Goal: Task Accomplishment & Management: Manage account settings

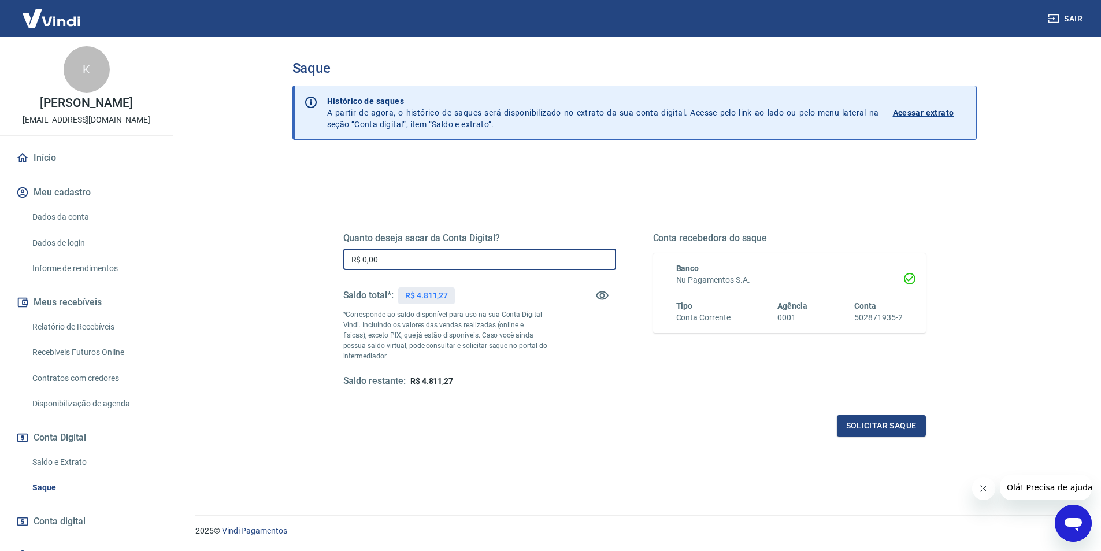
drag, startPoint x: 384, startPoint y: 257, endPoint x: 252, endPoint y: 257, distance: 132.4
click at [252, 257] on main "Saque Histórico de saques A partir de agora, o histórico de saques será disponi…" at bounding box center [635, 294] width 934 height 514
type input "R$ 4.800,00"
click at [902, 421] on button "Solicitar saque" at bounding box center [881, 425] width 89 height 21
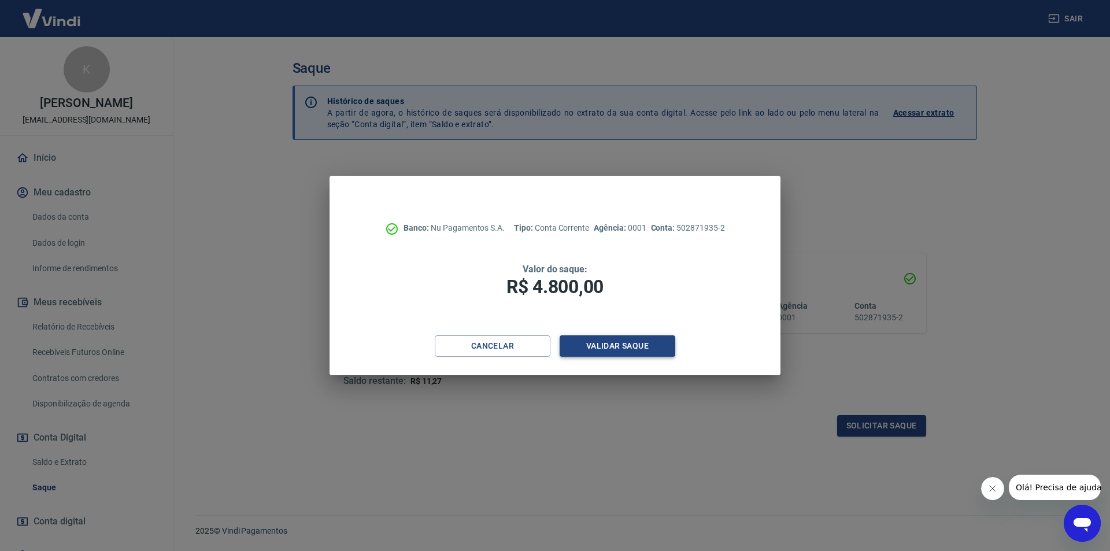
click at [628, 339] on button "Validar saque" at bounding box center [618, 345] width 116 height 21
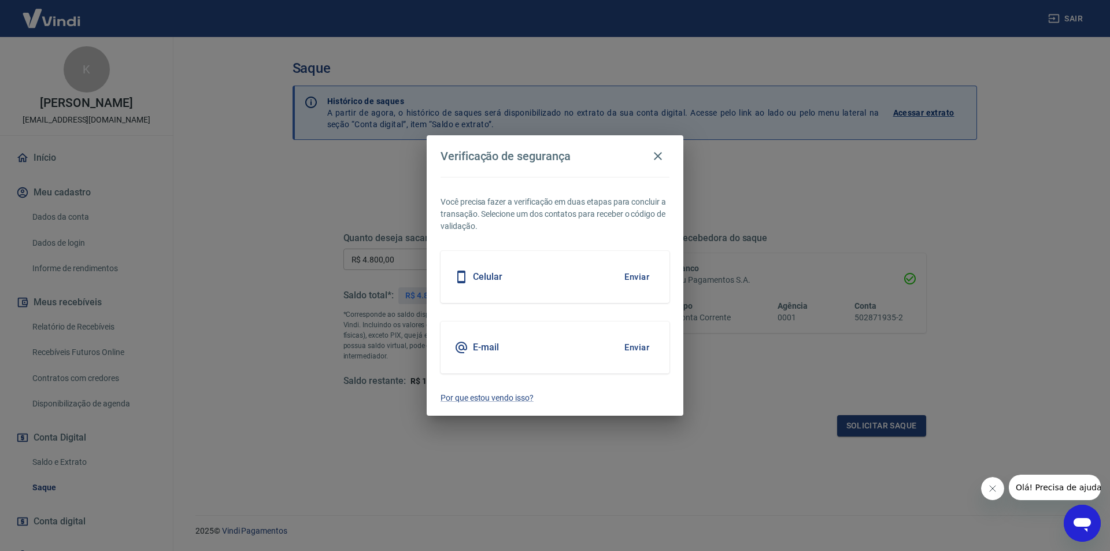
click at [553, 279] on div "Celular Enviar" at bounding box center [555, 277] width 229 height 52
click at [630, 273] on button "Enviar" at bounding box center [637, 277] width 38 height 24
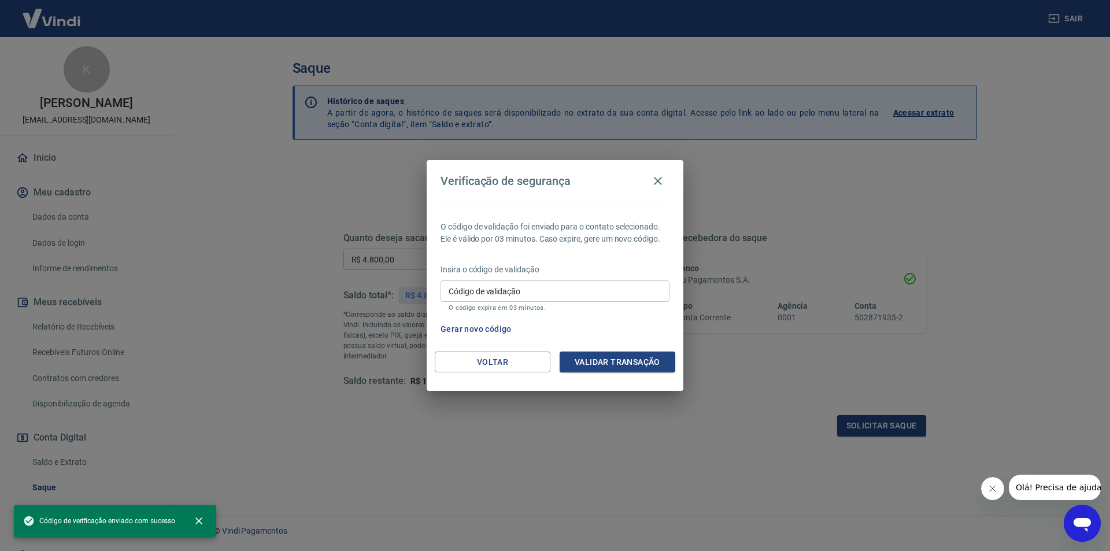
click at [509, 295] on input "Código de validação" at bounding box center [555, 290] width 229 height 21
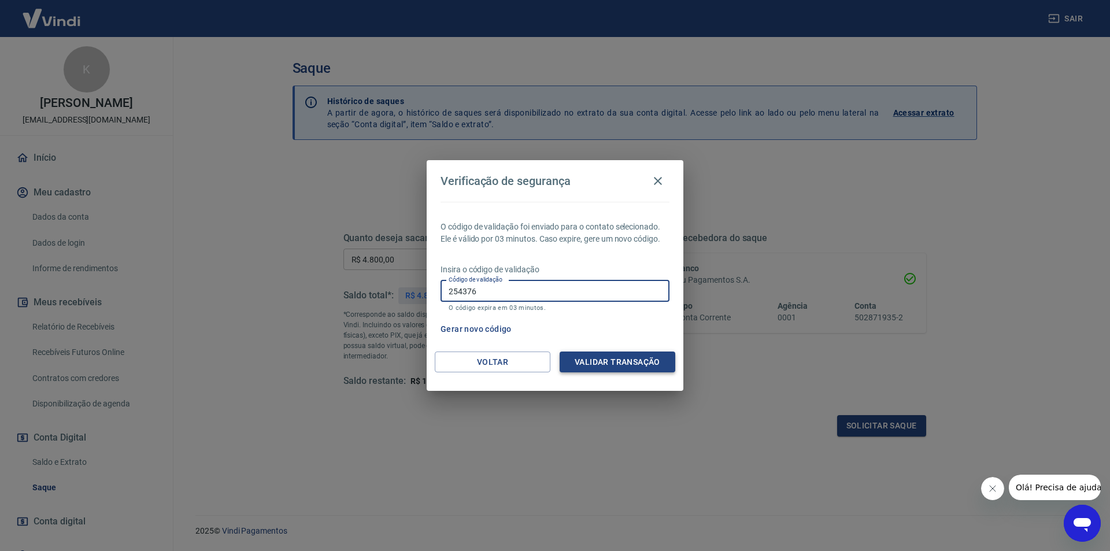
type input "254376"
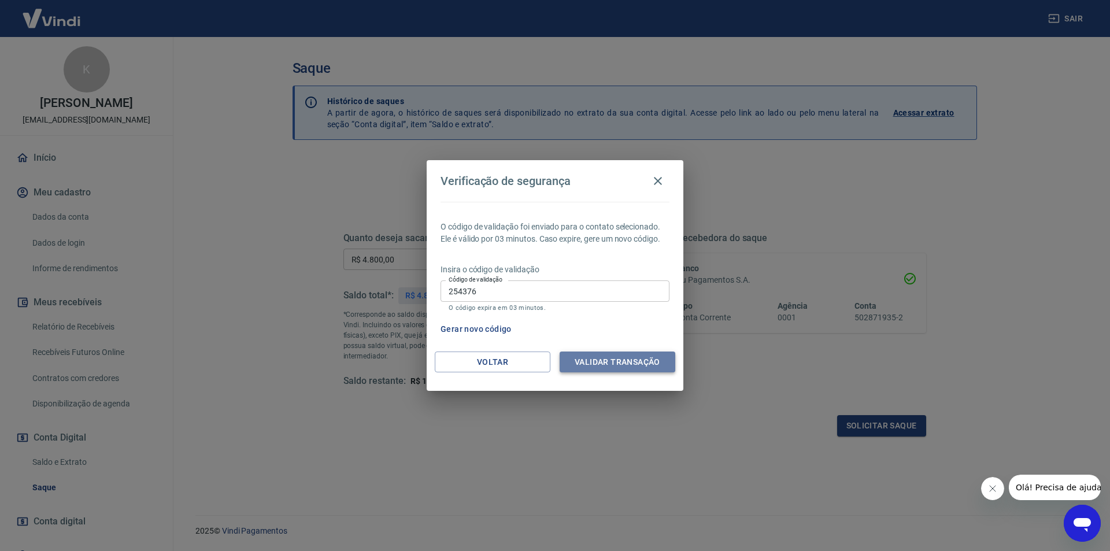
click at [628, 358] on button "Validar transação" at bounding box center [618, 362] width 116 height 21
